Goal: Task Accomplishment & Management: Use online tool/utility

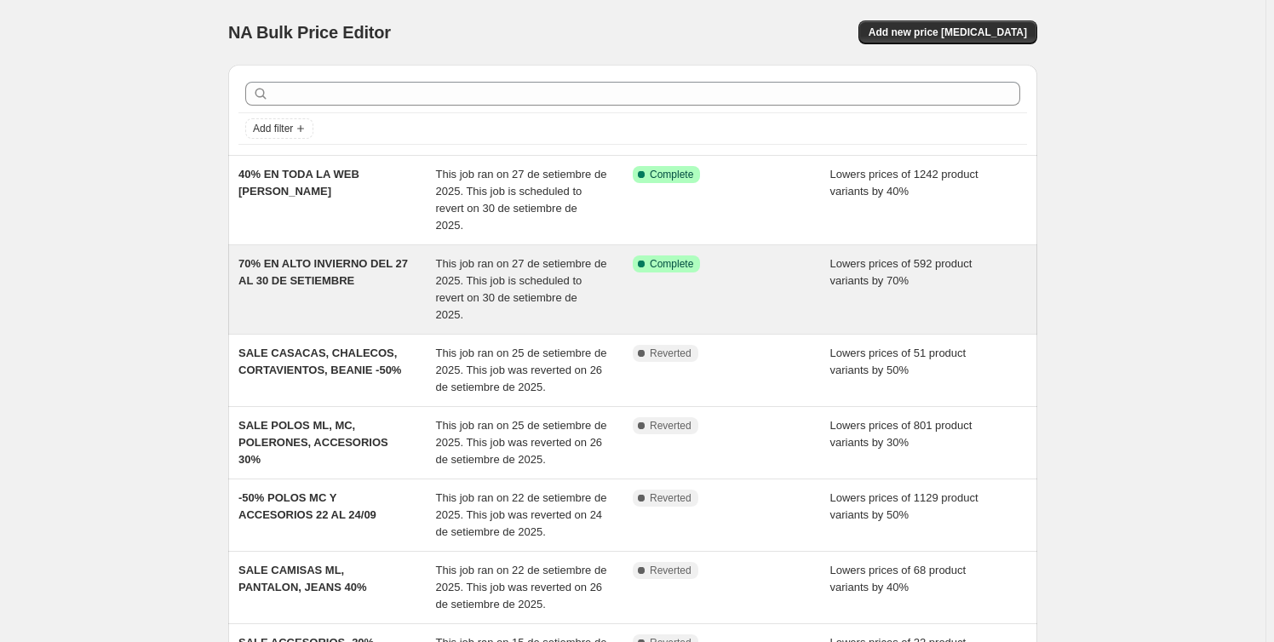
click at [486, 262] on span "This job ran on 27 de setiembre de 2025. This job is scheduled to revert on 30 …" at bounding box center [521, 289] width 171 height 64
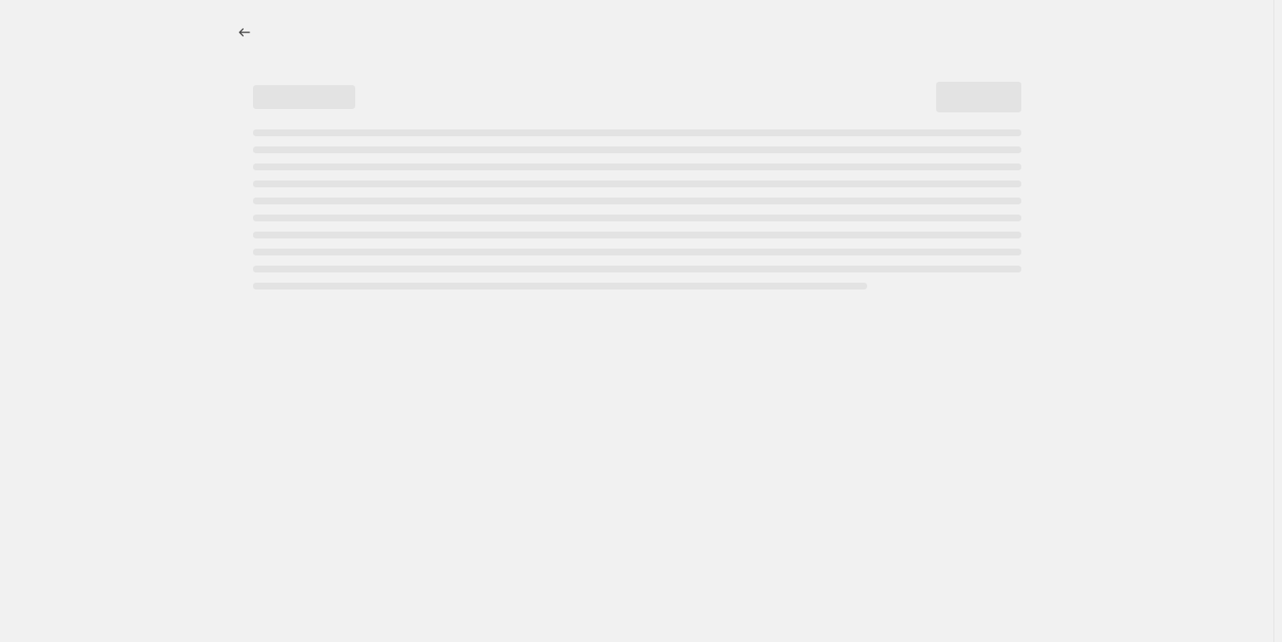
select select "percentage"
select select "collection"
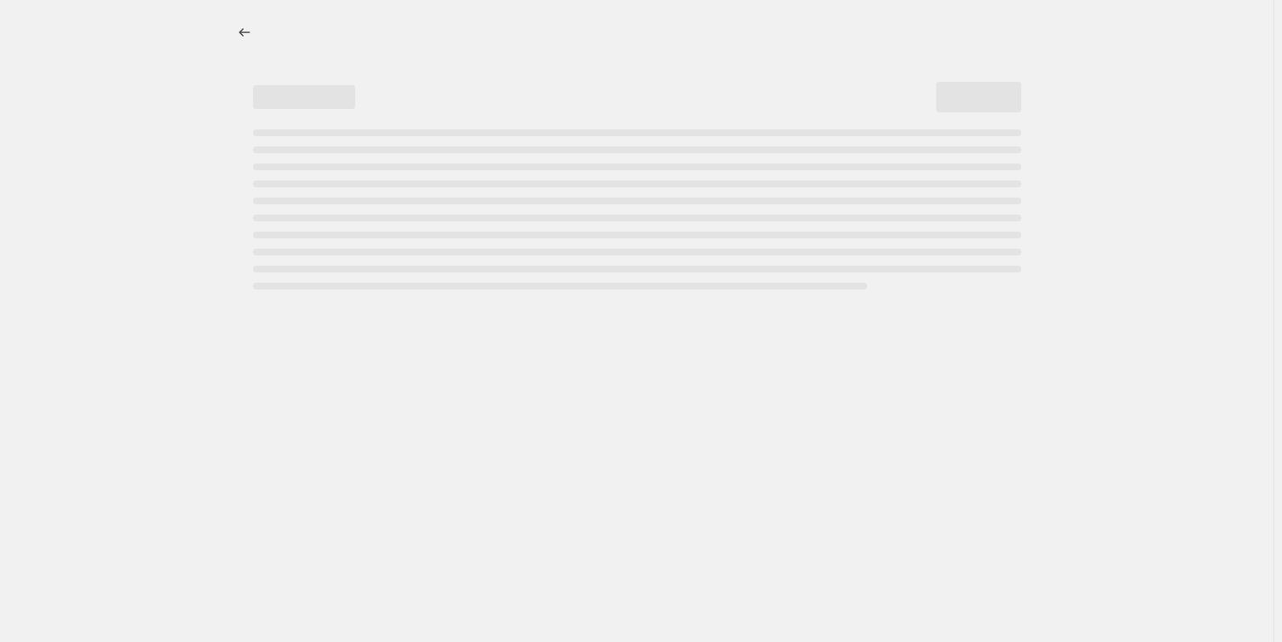
select select "collection"
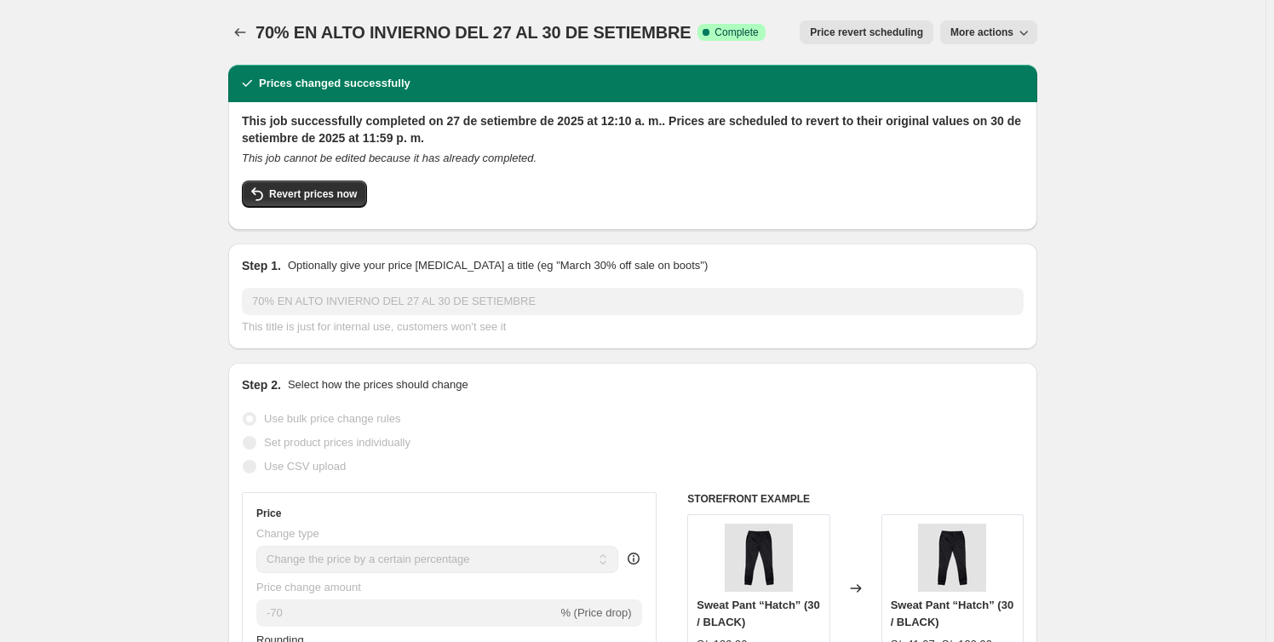
click at [1024, 31] on icon "button" at bounding box center [1023, 32] width 17 height 17
click at [995, 73] on span "Copy to new job" at bounding box center [997, 66] width 79 height 13
select select "percentage"
select select "collection"
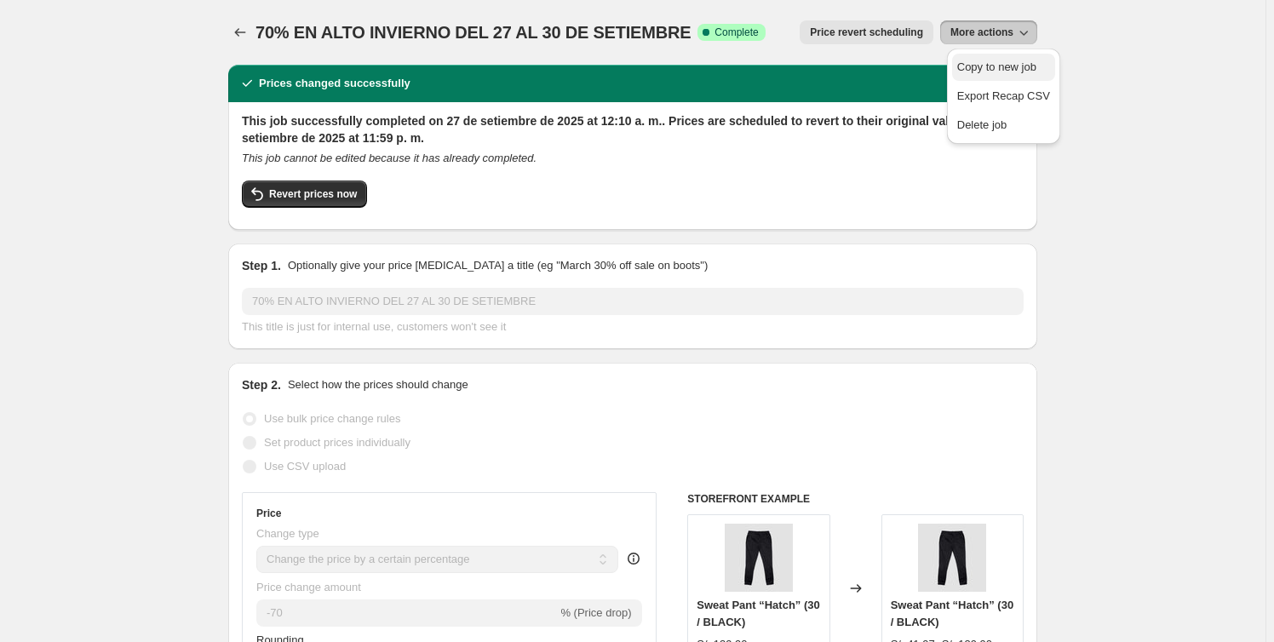
select select "collection"
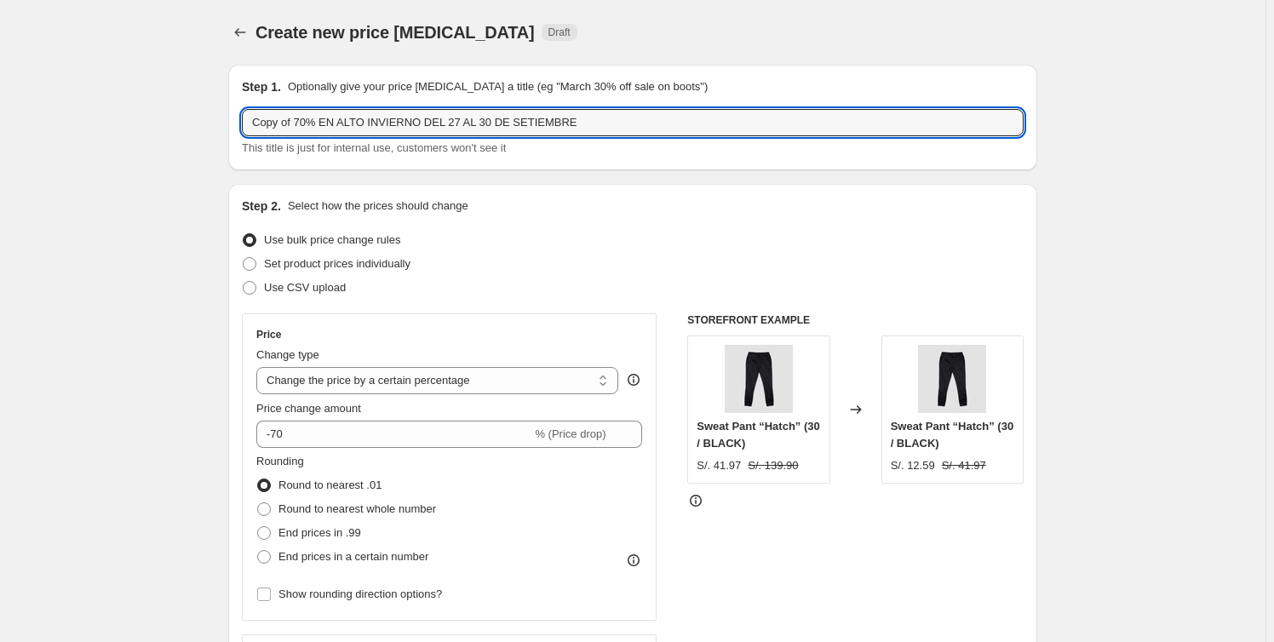
drag, startPoint x: 301, startPoint y: 123, endPoint x: 27, endPoint y: 118, distance: 273.5
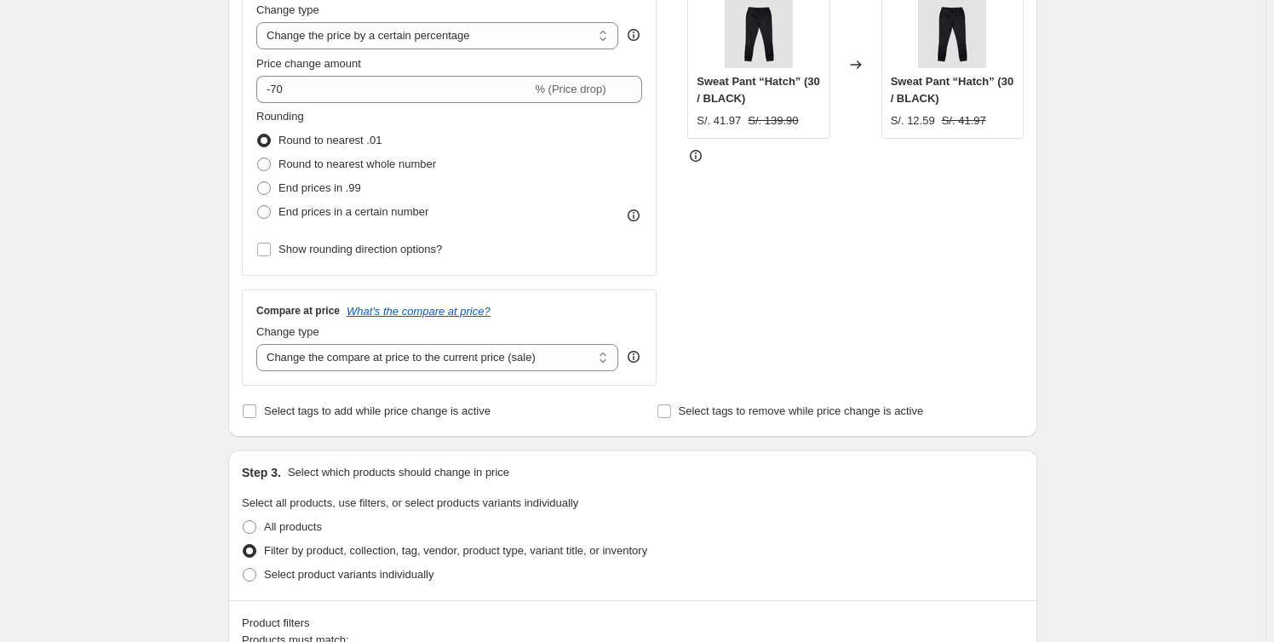
scroll to position [232, 0]
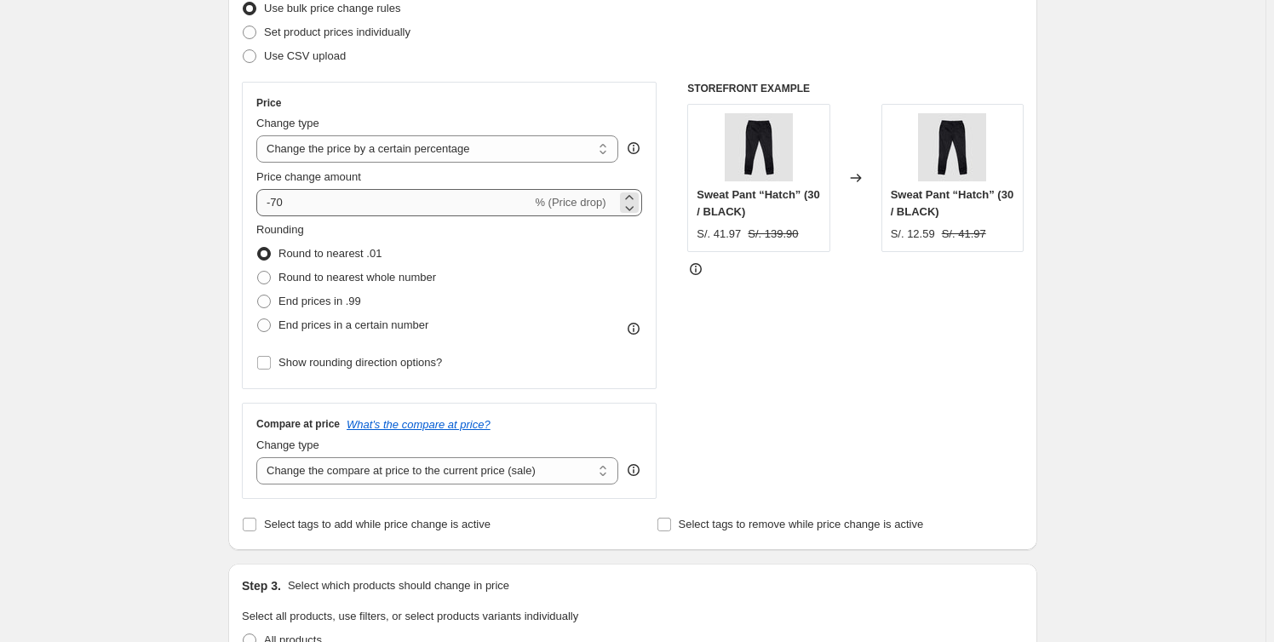
type input "FE DE ERRATA - 50% EN ALTO INVIERNO DEL 27 AL 30 DE SETIEMBRE"
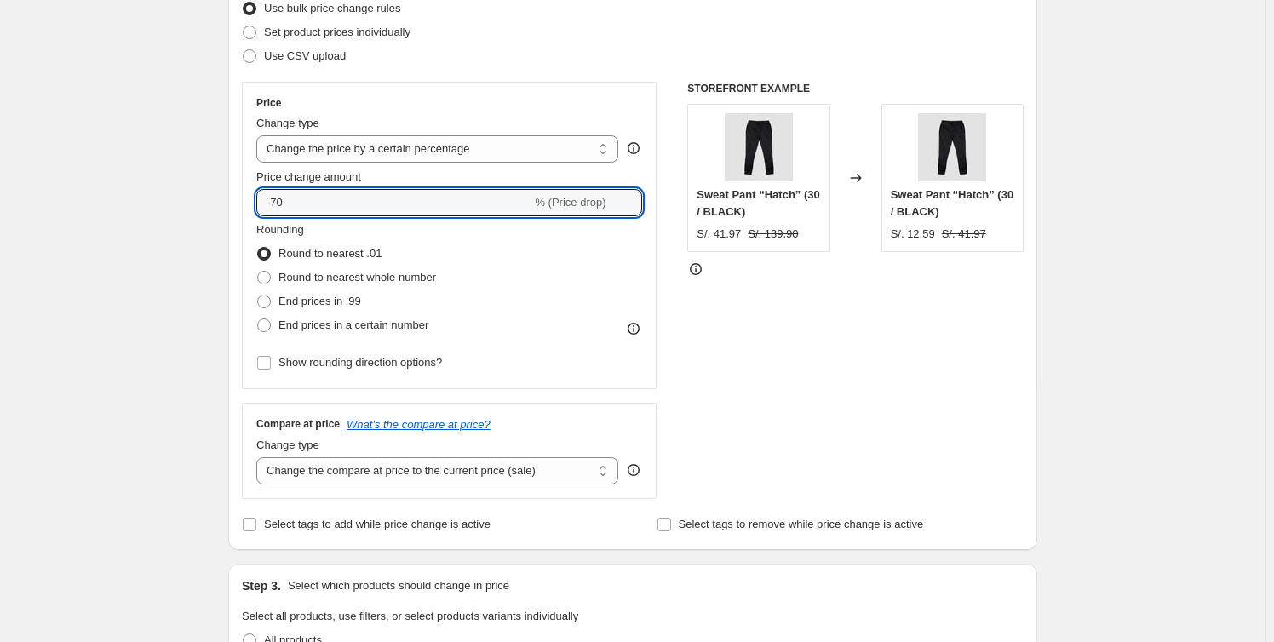
drag, startPoint x: 348, startPoint y: 199, endPoint x: 110, endPoint y: 154, distance: 241.9
type input "-50"
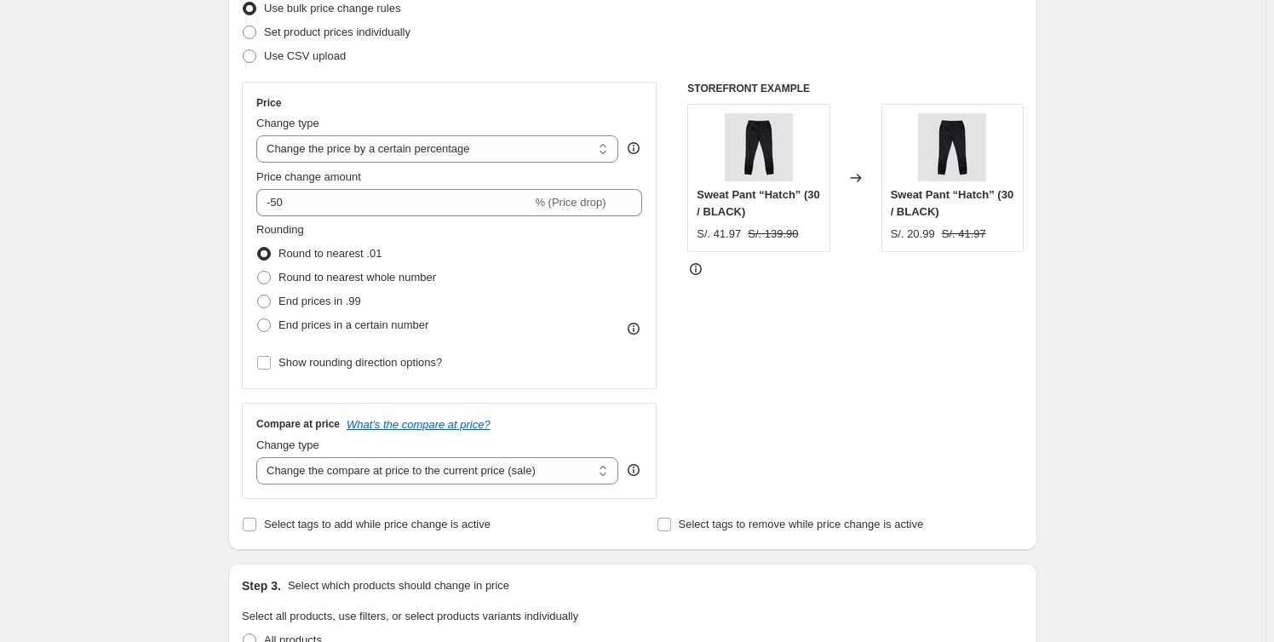
drag, startPoint x: 116, startPoint y: 193, endPoint x: 144, endPoint y: 195, distance: 28.2
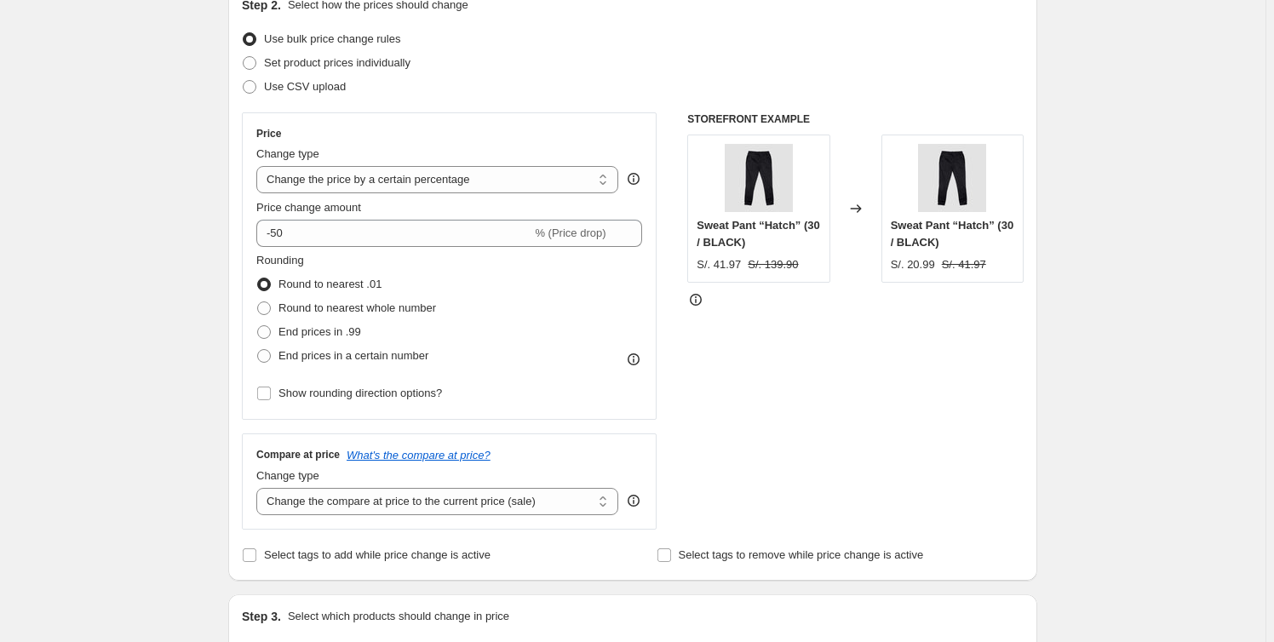
scroll to position [0, 0]
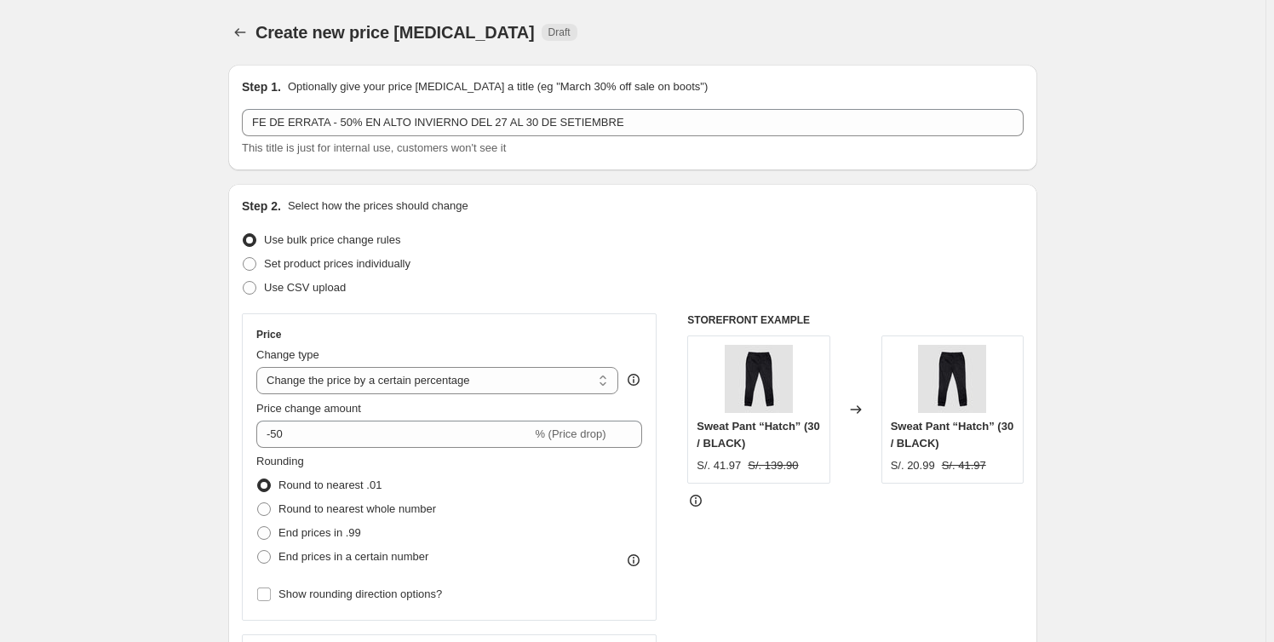
click at [233, 29] on button "Price change jobs" at bounding box center [240, 32] width 24 height 24
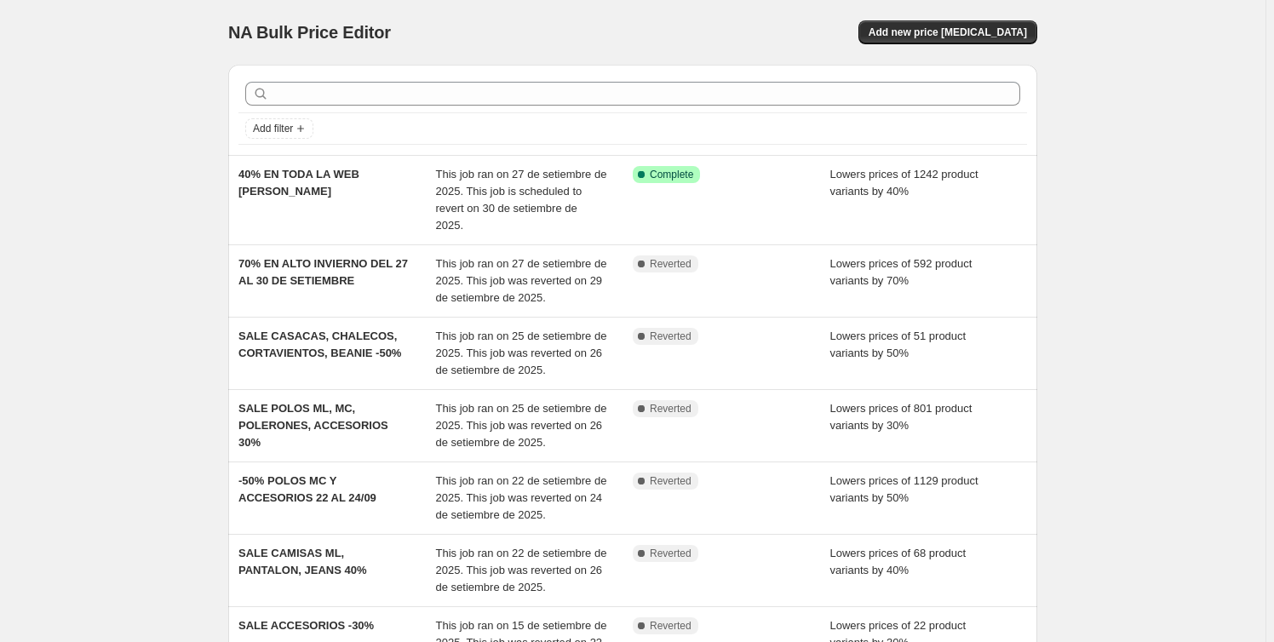
click at [1112, 193] on div "NA Bulk Price Editor. This page is ready NA Bulk Price Editor Add new price [ME…" at bounding box center [633, 532] width 1266 height 1065
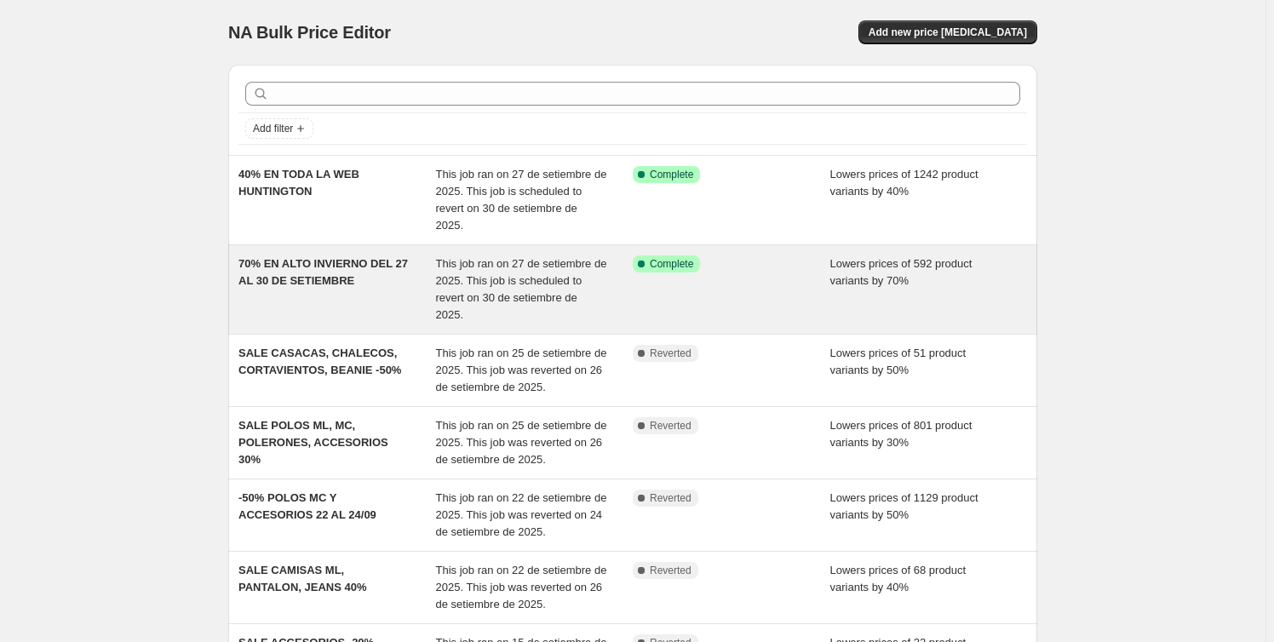
click at [759, 267] on div "Success Complete Complete" at bounding box center [732, 290] width 198 height 68
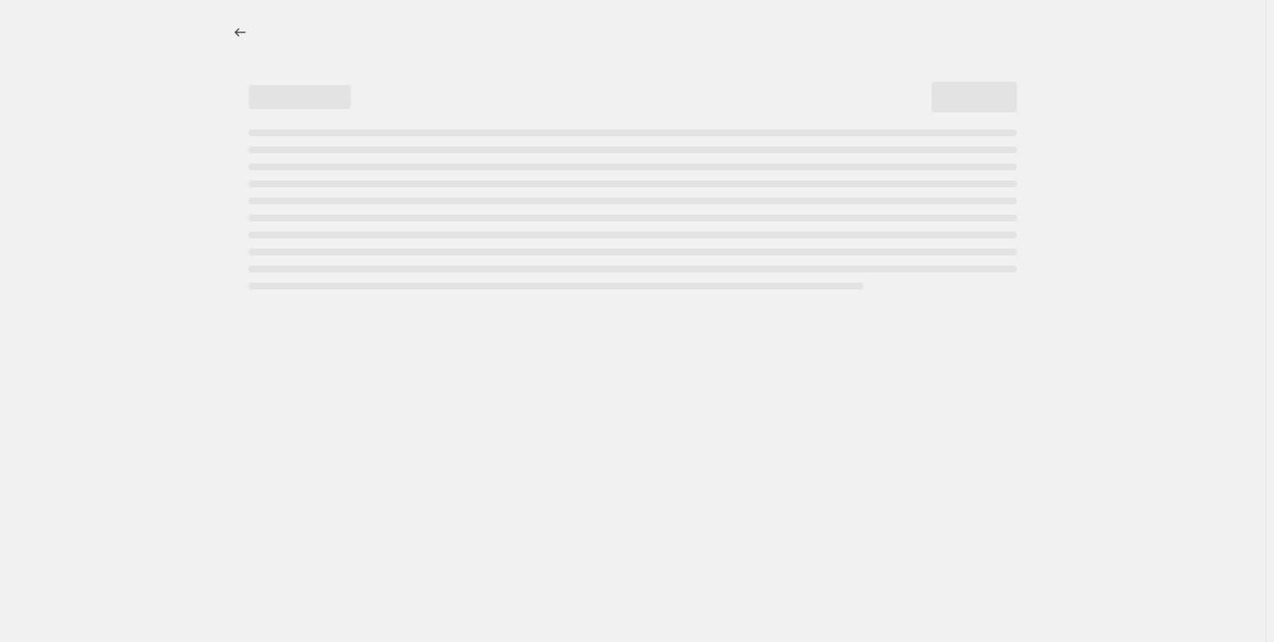
select select "percentage"
select select "collection"
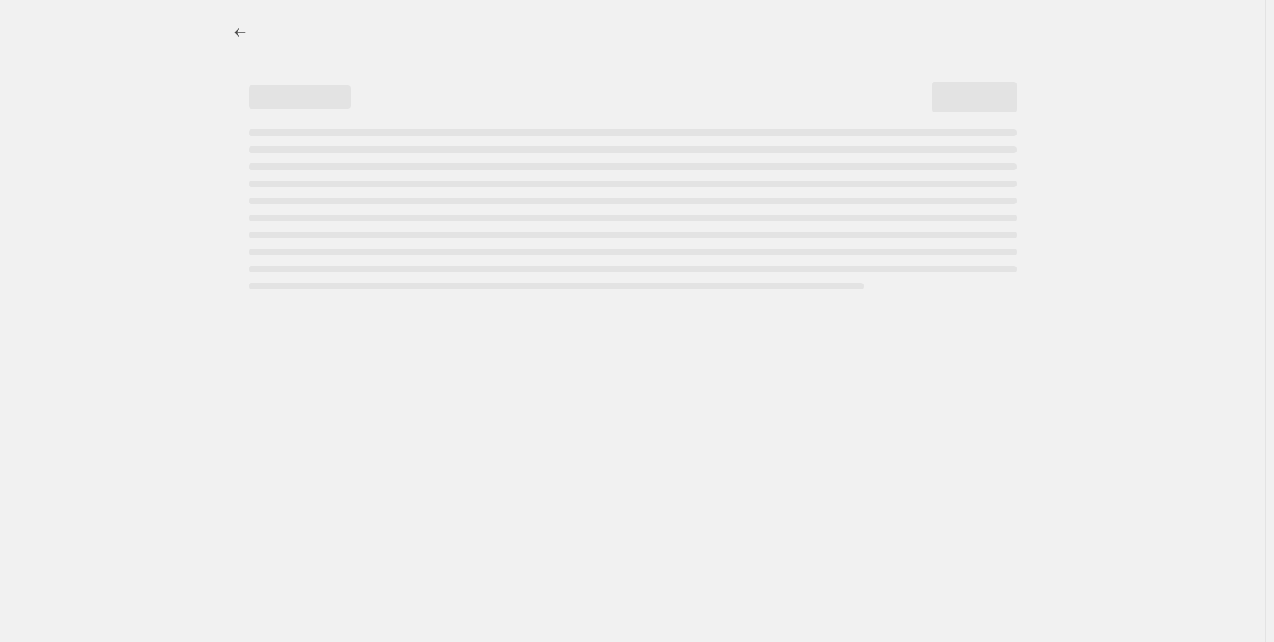
select select "collection"
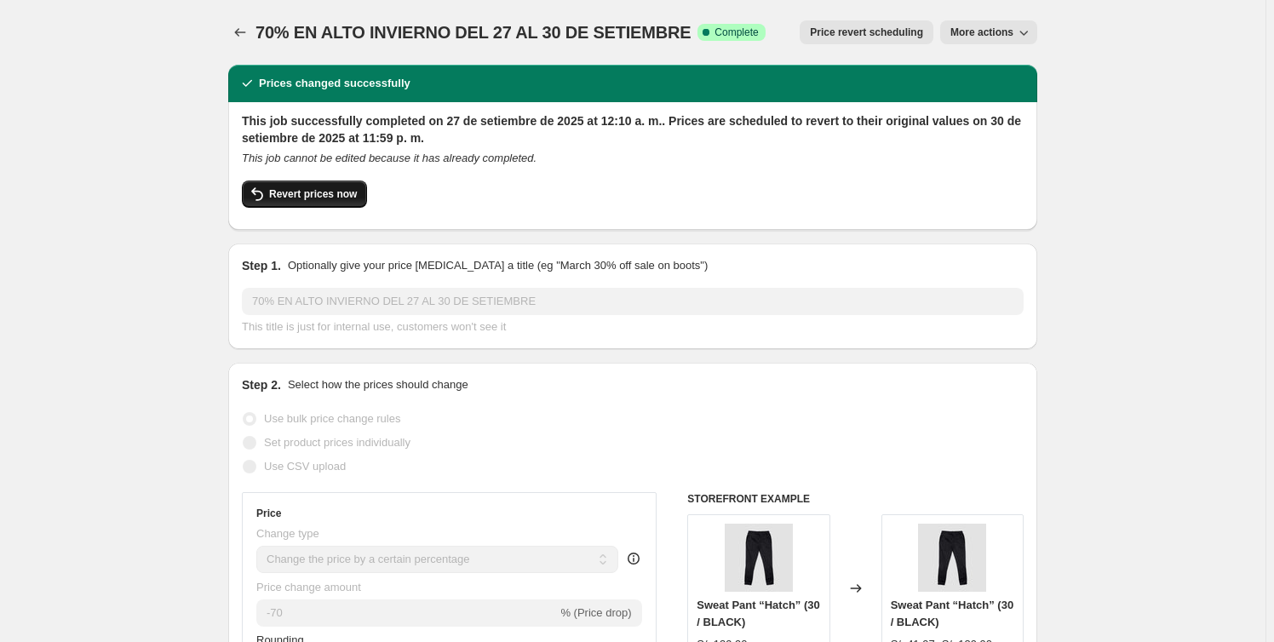
click at [298, 196] on span "Revert prices now" at bounding box center [313, 194] width 88 height 14
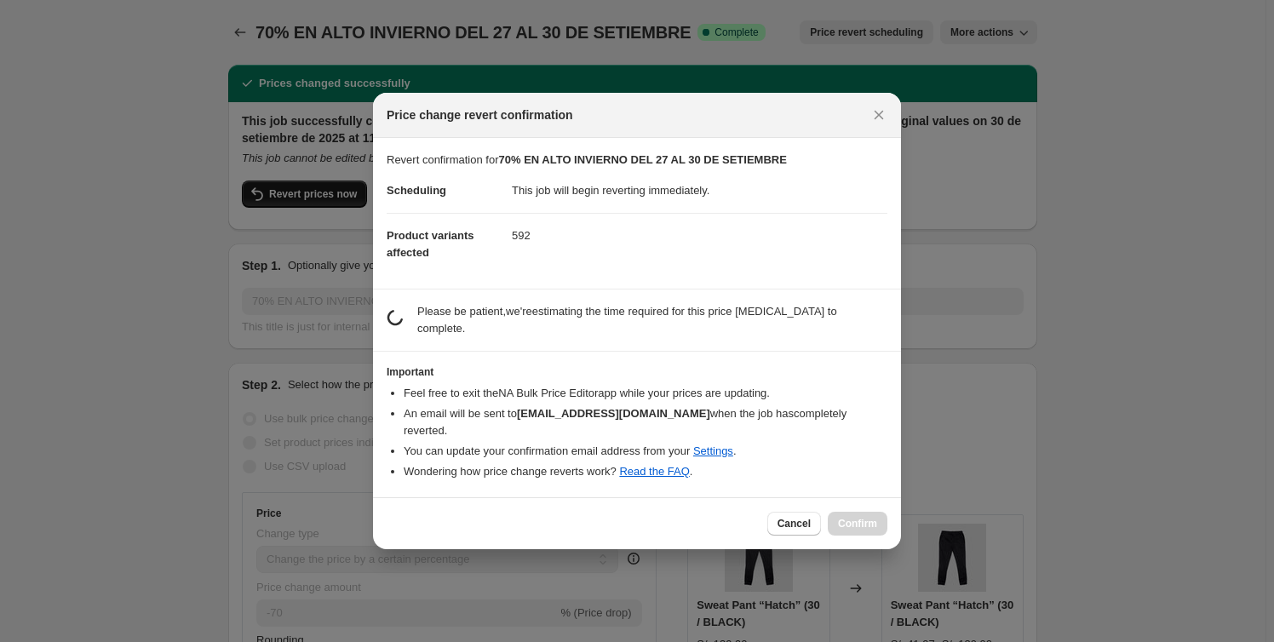
checkbox input "false"
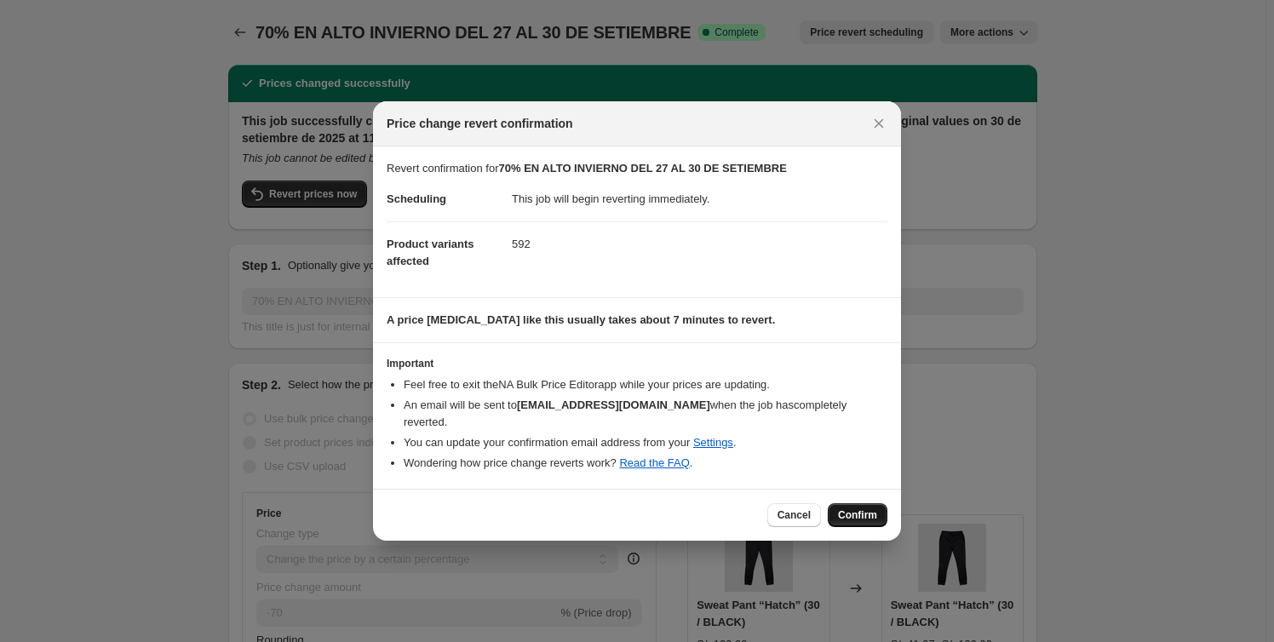
click at [852, 509] on span "Confirm" at bounding box center [857, 516] width 39 height 14
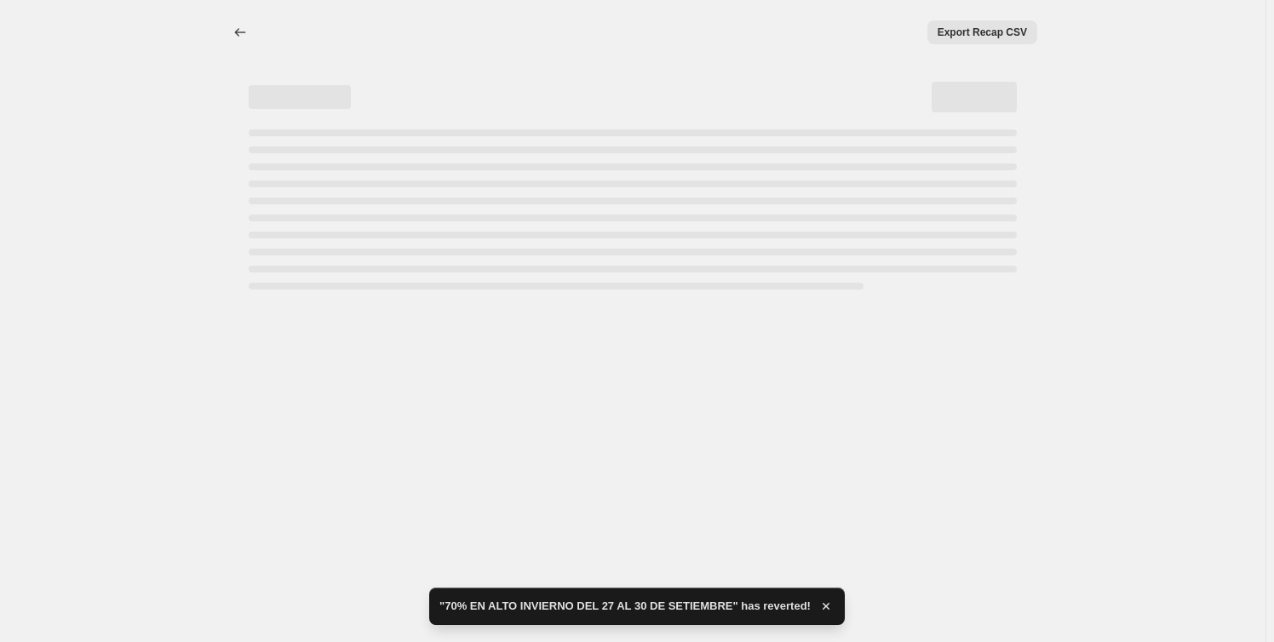
select select "percentage"
select select "collection"
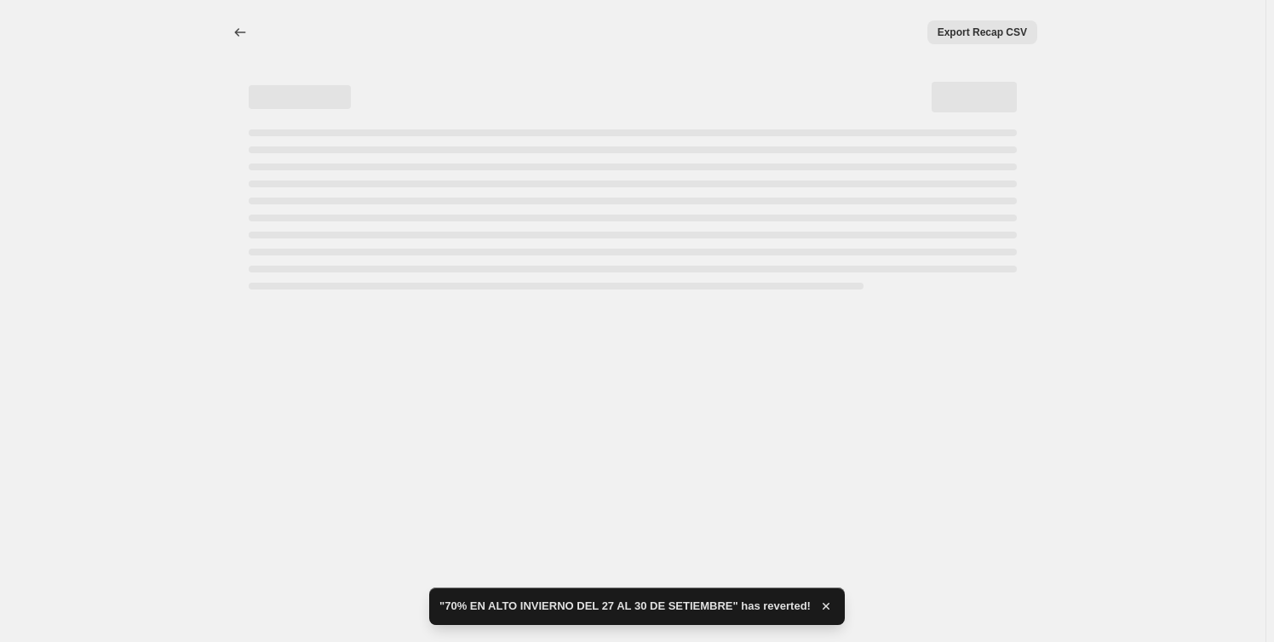
select select "collection"
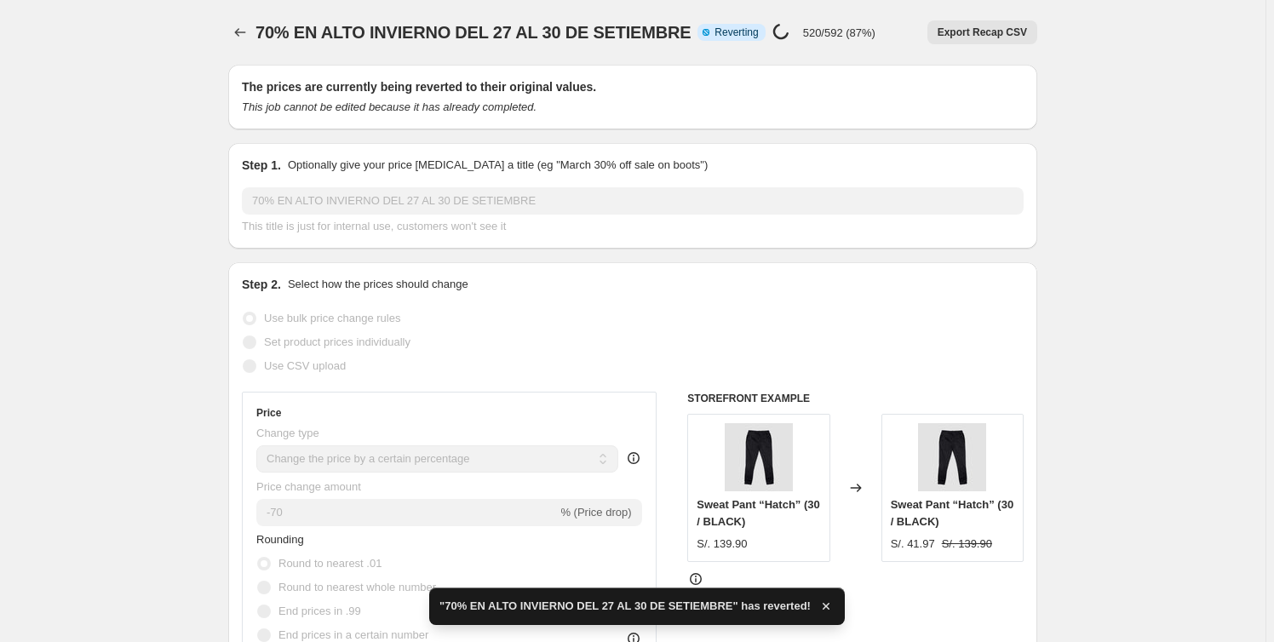
checkbox input "true"
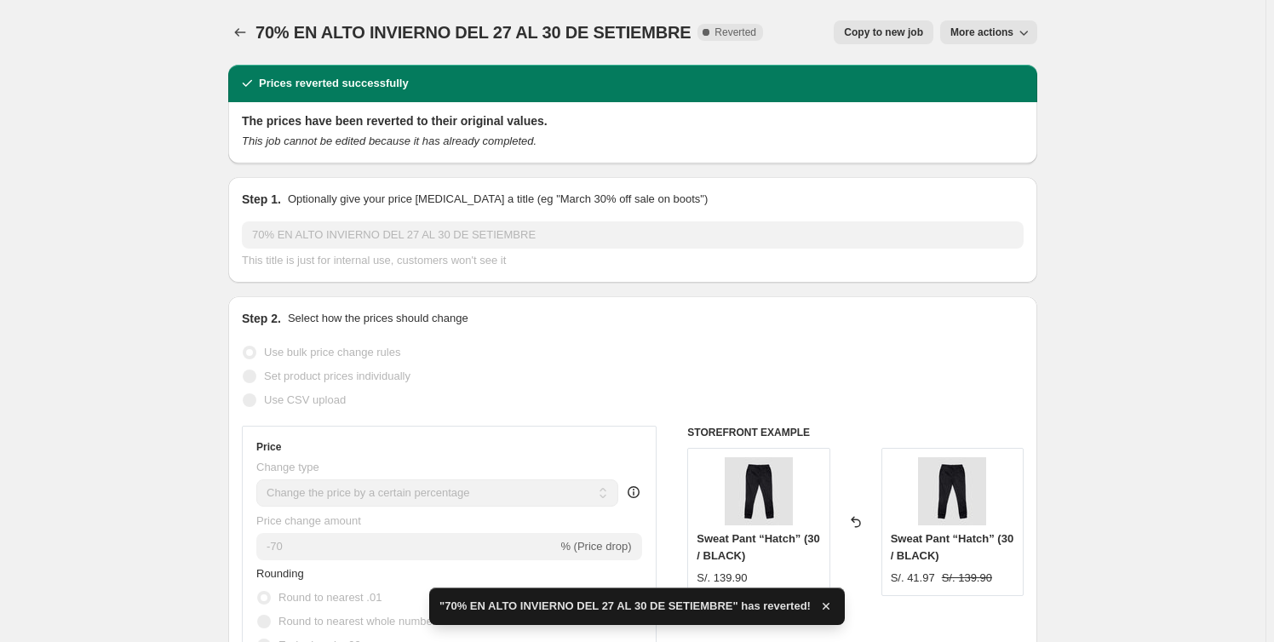
click at [236, 26] on icon "Price change jobs" at bounding box center [240, 32] width 17 height 17
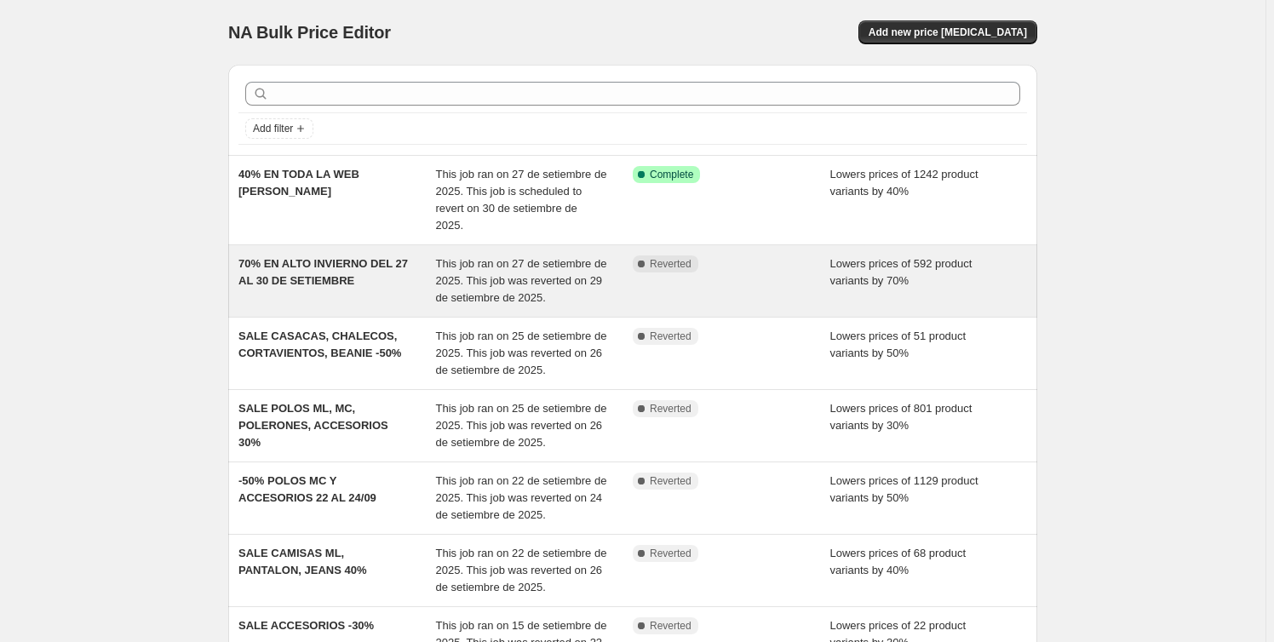
click at [732, 265] on div "Complete Reverted" at bounding box center [732, 281] width 198 height 51
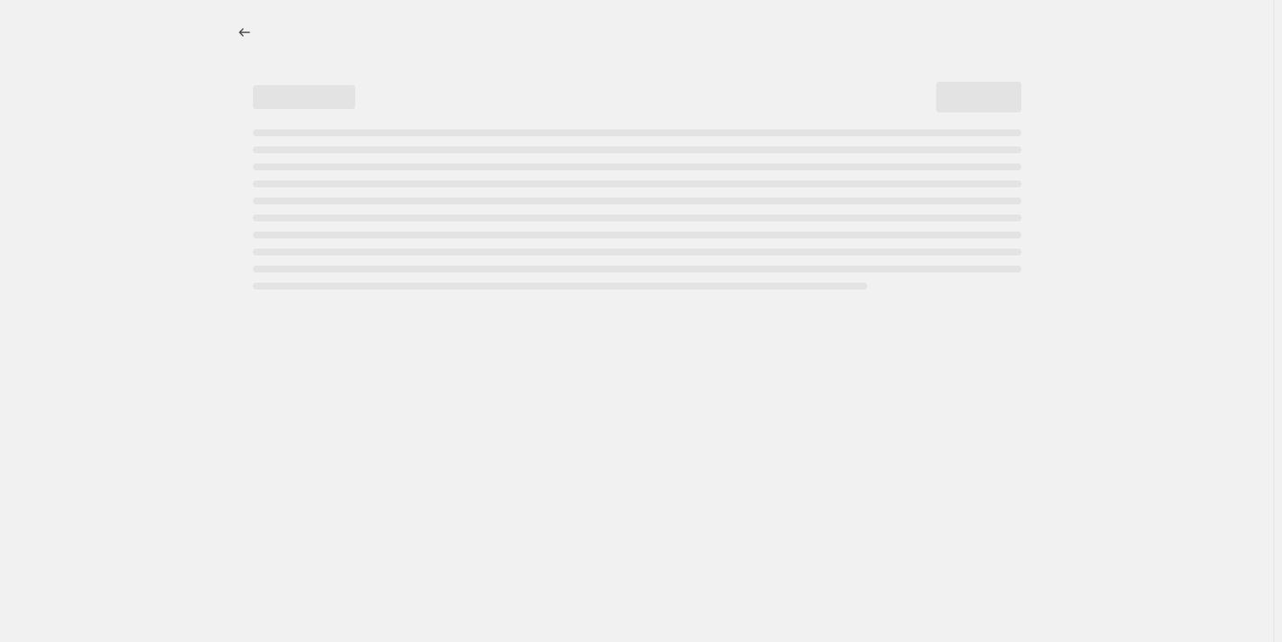
select select "percentage"
select select "collection"
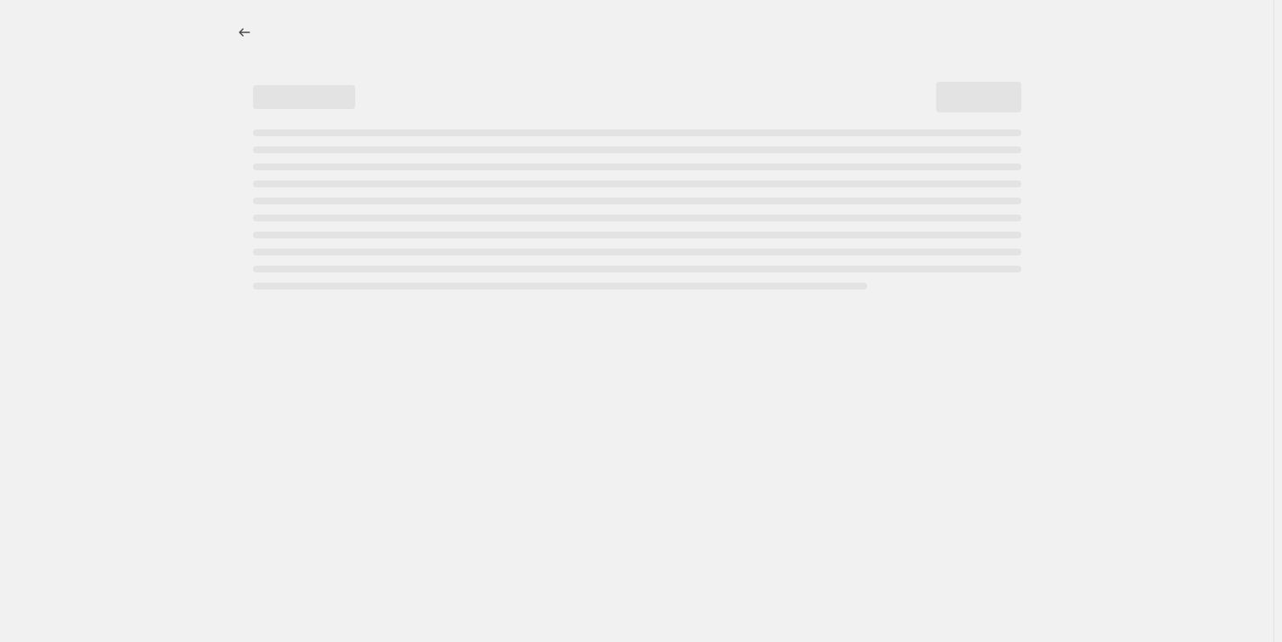
select select "collection"
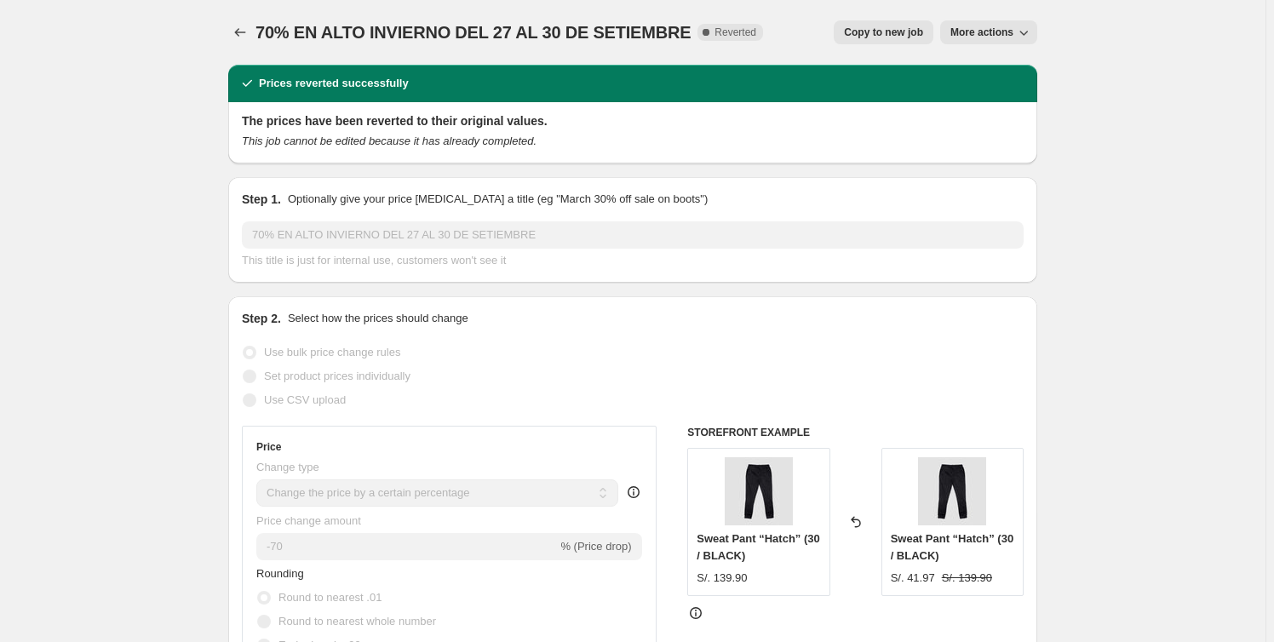
click at [1027, 36] on icon "button" at bounding box center [1023, 32] width 17 height 17
click at [917, 36] on span "Copy to new job" at bounding box center [883, 33] width 79 height 14
select select "percentage"
select select "collection"
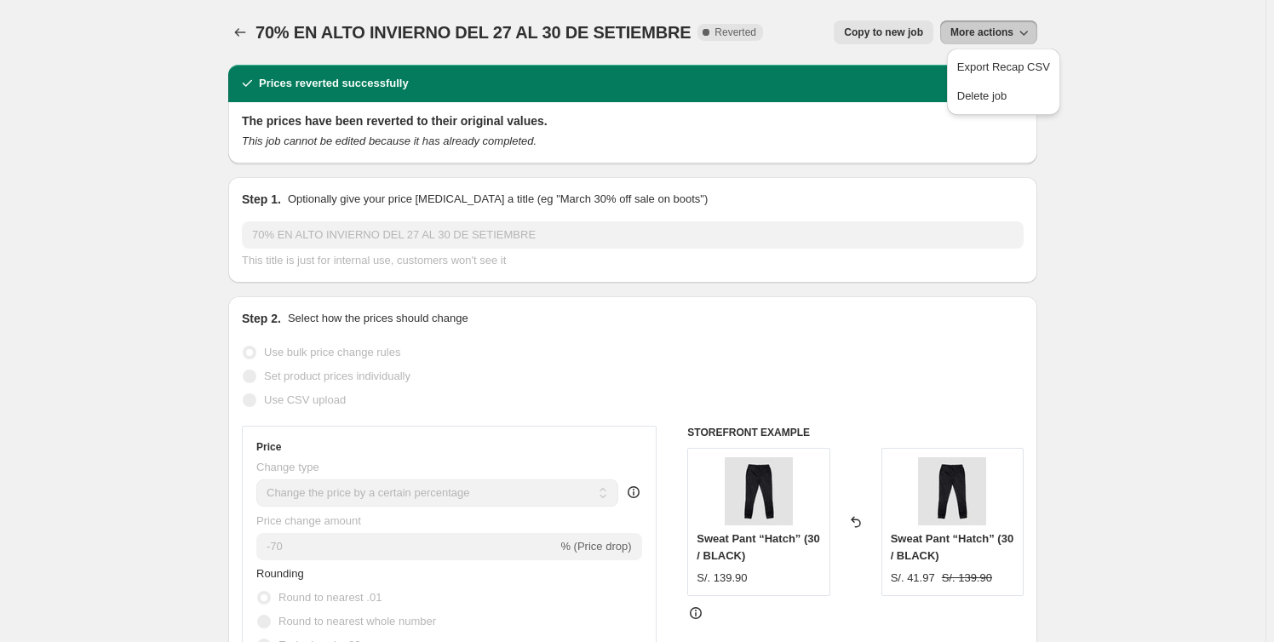
select select "collection"
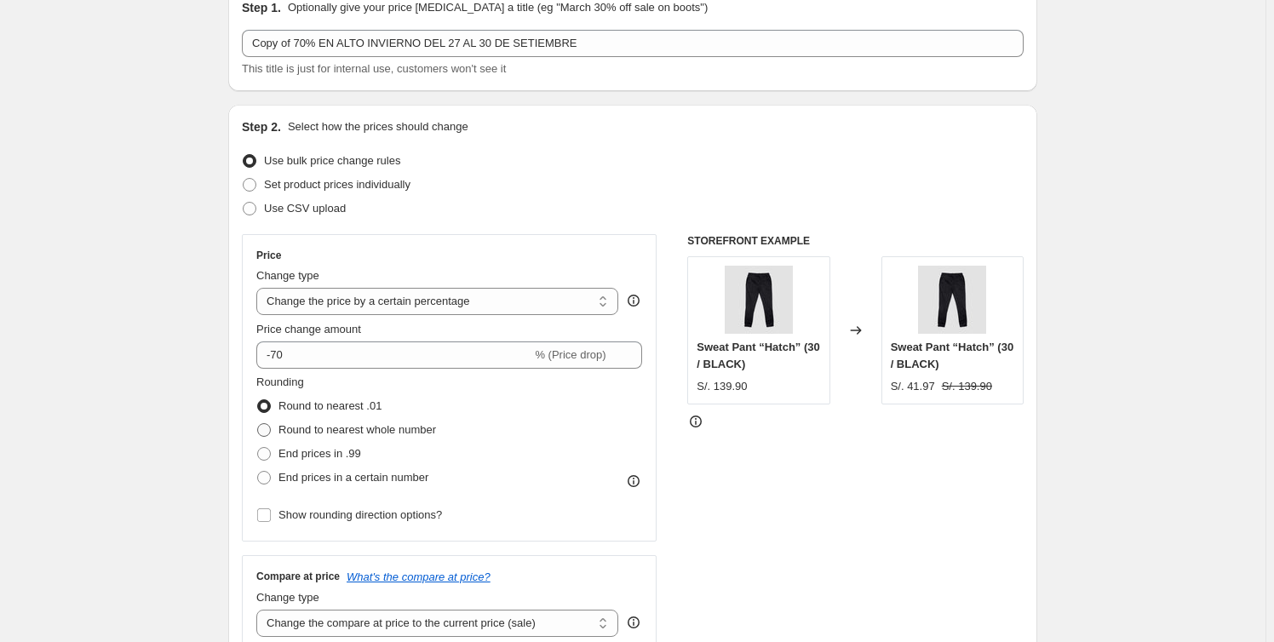
scroll to position [154, 0]
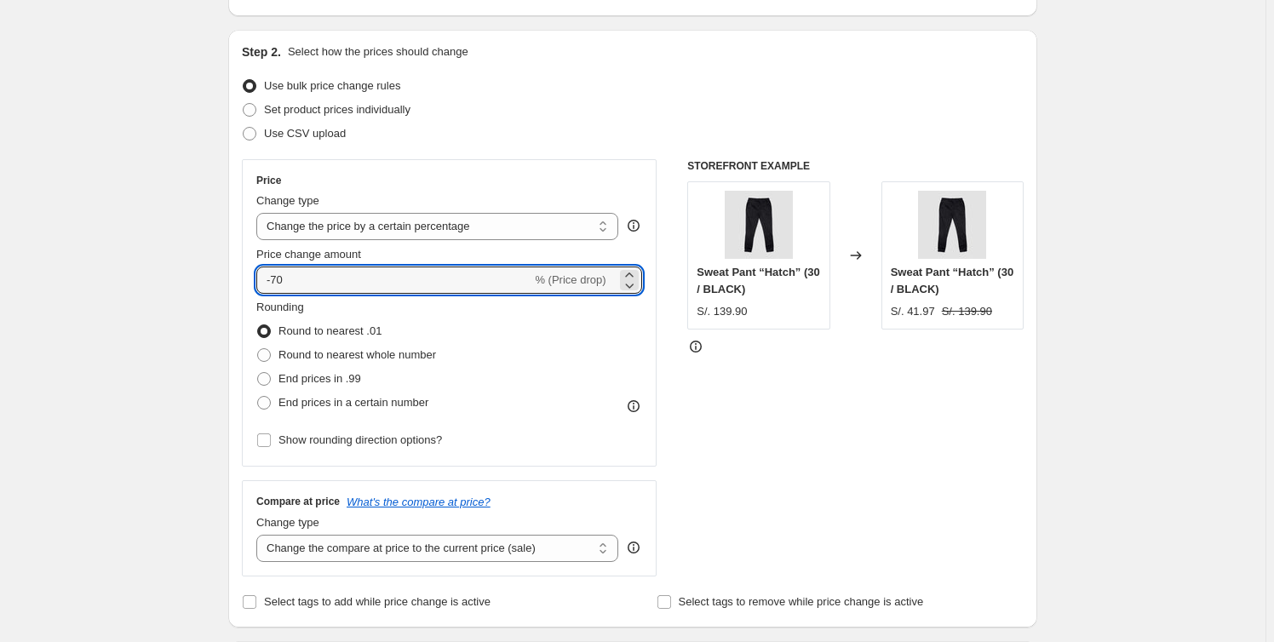
drag, startPoint x: 233, startPoint y: 273, endPoint x: -77, endPoint y: 268, distance: 310.1
click at [0, 268] on html "Home Settings Plans Skip to content Create new price change job. This page is r…" at bounding box center [637, 167] width 1274 height 642
type input "-50"
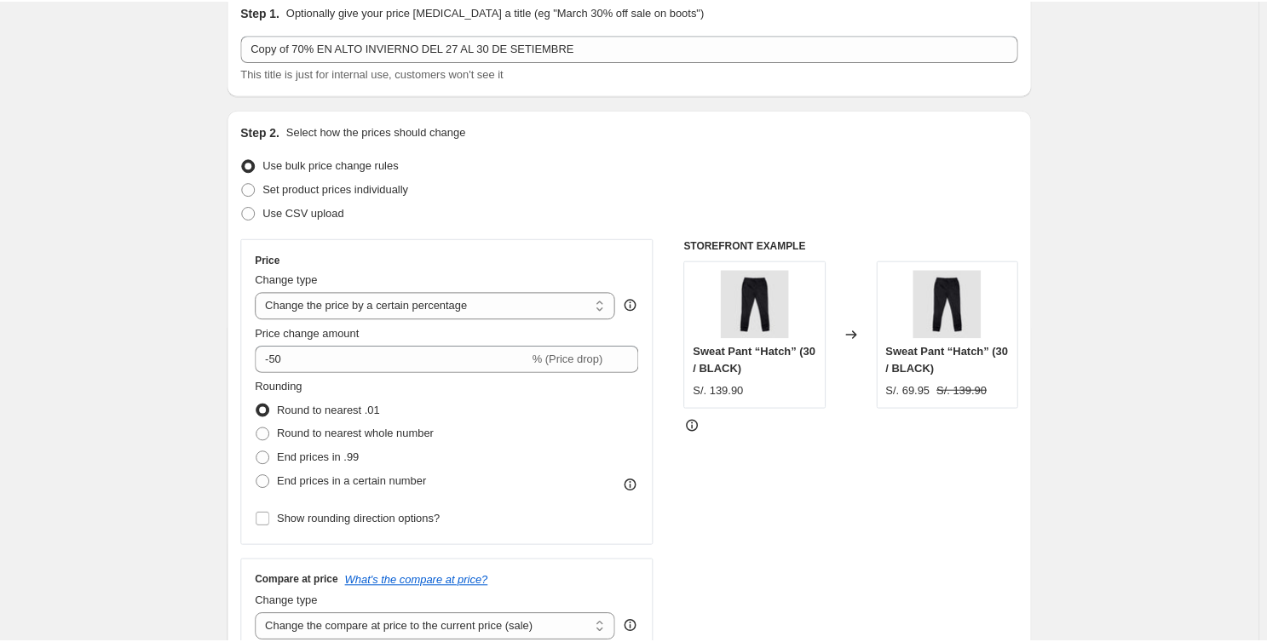
scroll to position [8, 0]
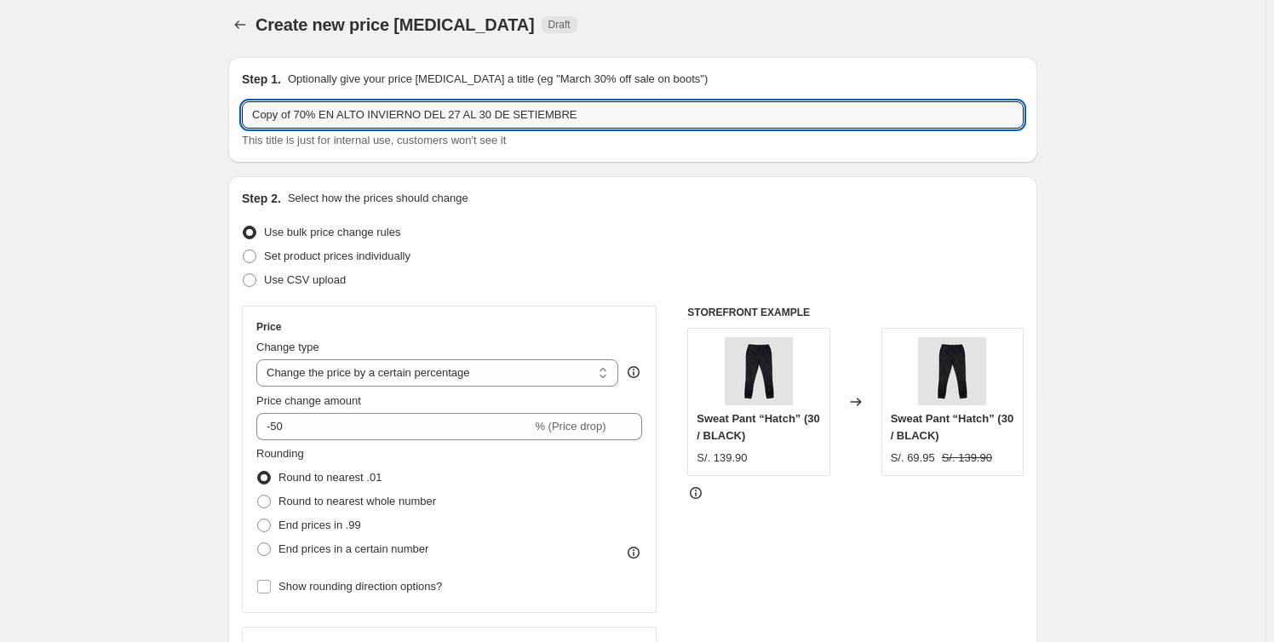
drag, startPoint x: 302, startPoint y: 112, endPoint x: -54, endPoint y: 69, distance: 357.8
click at [0, 69] on html "Home Settings Plans Skip to content Create new price change job. This page is r…" at bounding box center [637, 313] width 1274 height 642
type input "FE DE ERRATAS - 50% EN ALTO INVIERNO DEL 27 AL 30 DE SETIEMBRE"
